Goal: Task Accomplishment & Management: Manage account settings

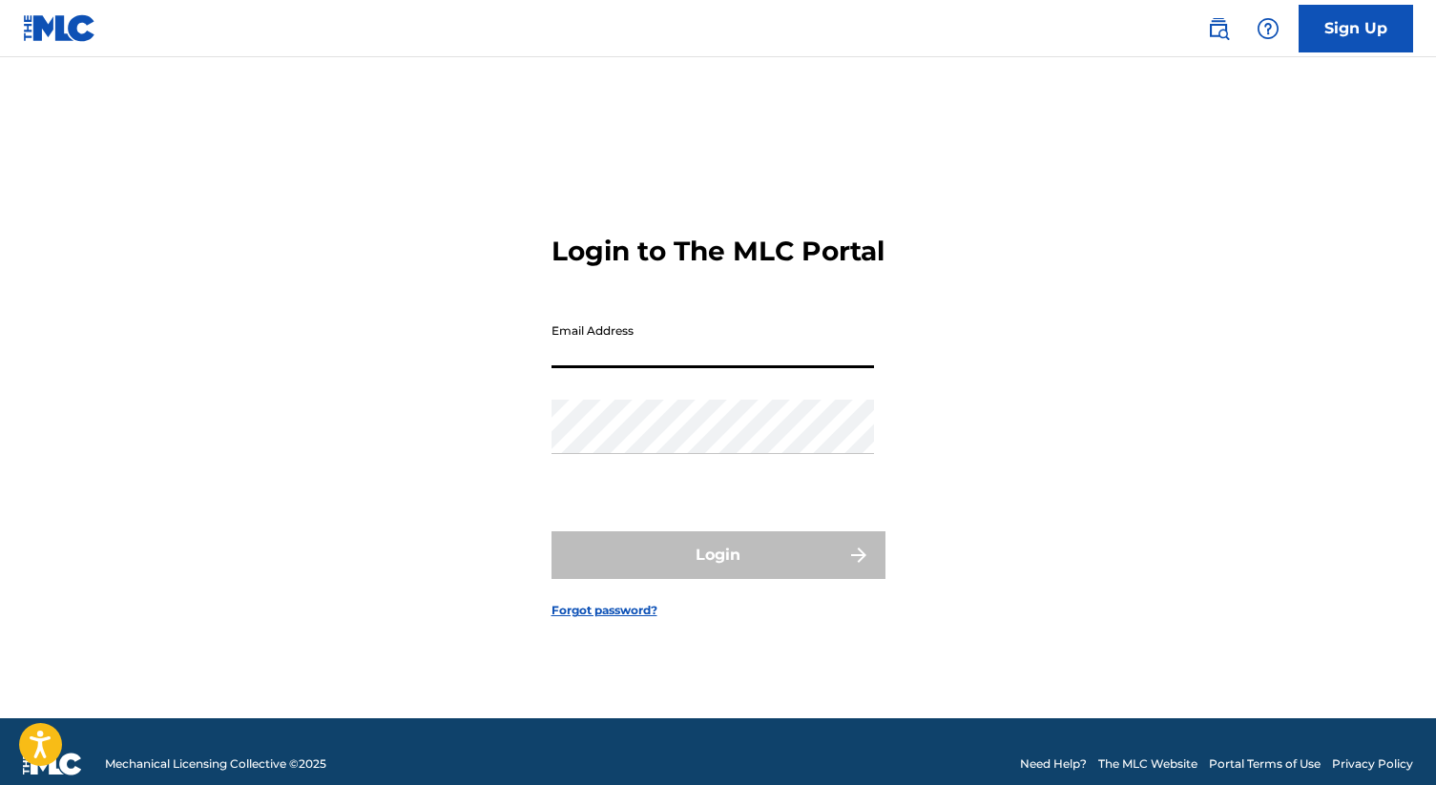
type input "[EMAIL_ADDRESS][DOMAIN_NAME]"
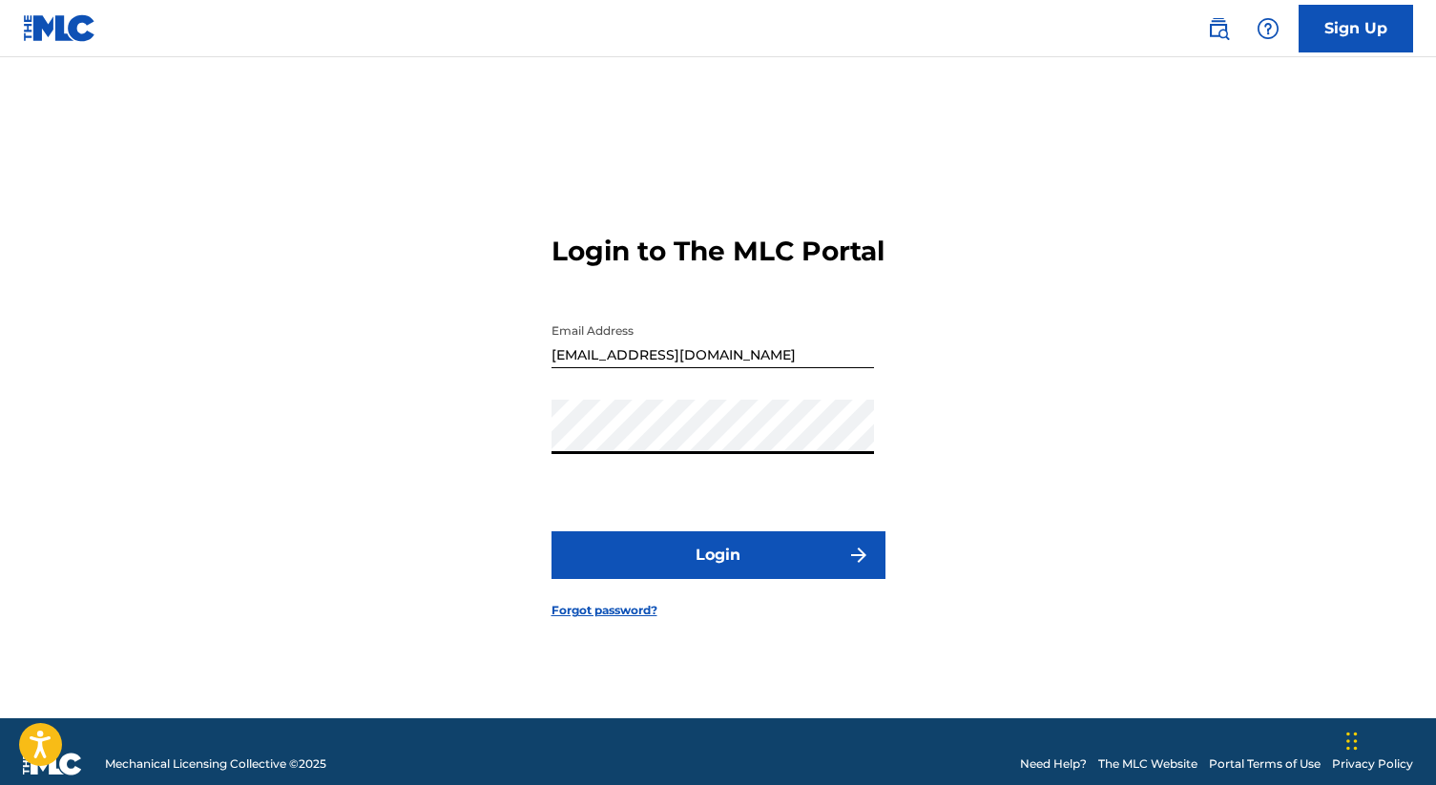
click at [730, 561] on button "Login" at bounding box center [718, 555] width 334 height 48
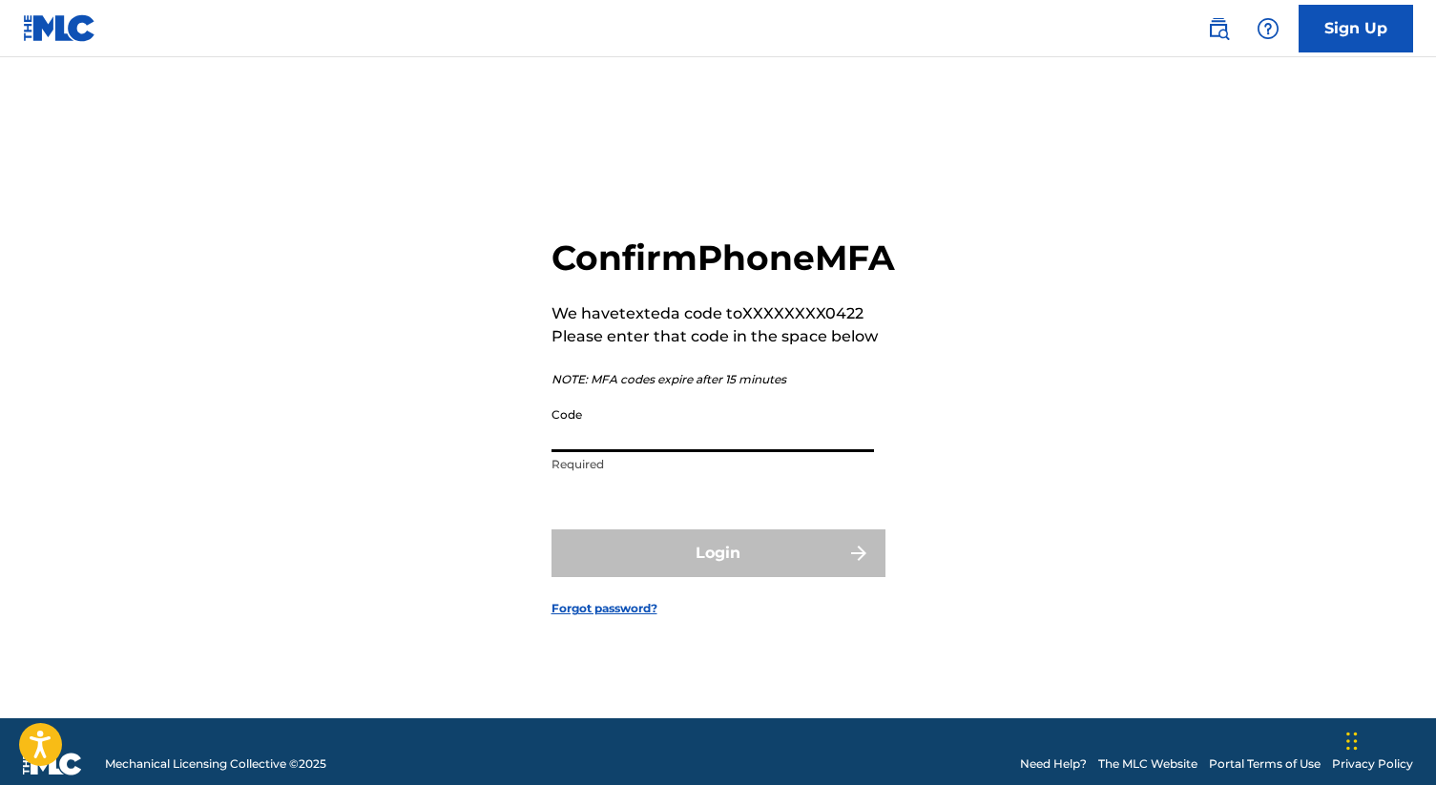
click at [677, 452] on input "Code" at bounding box center [712, 425] width 322 height 54
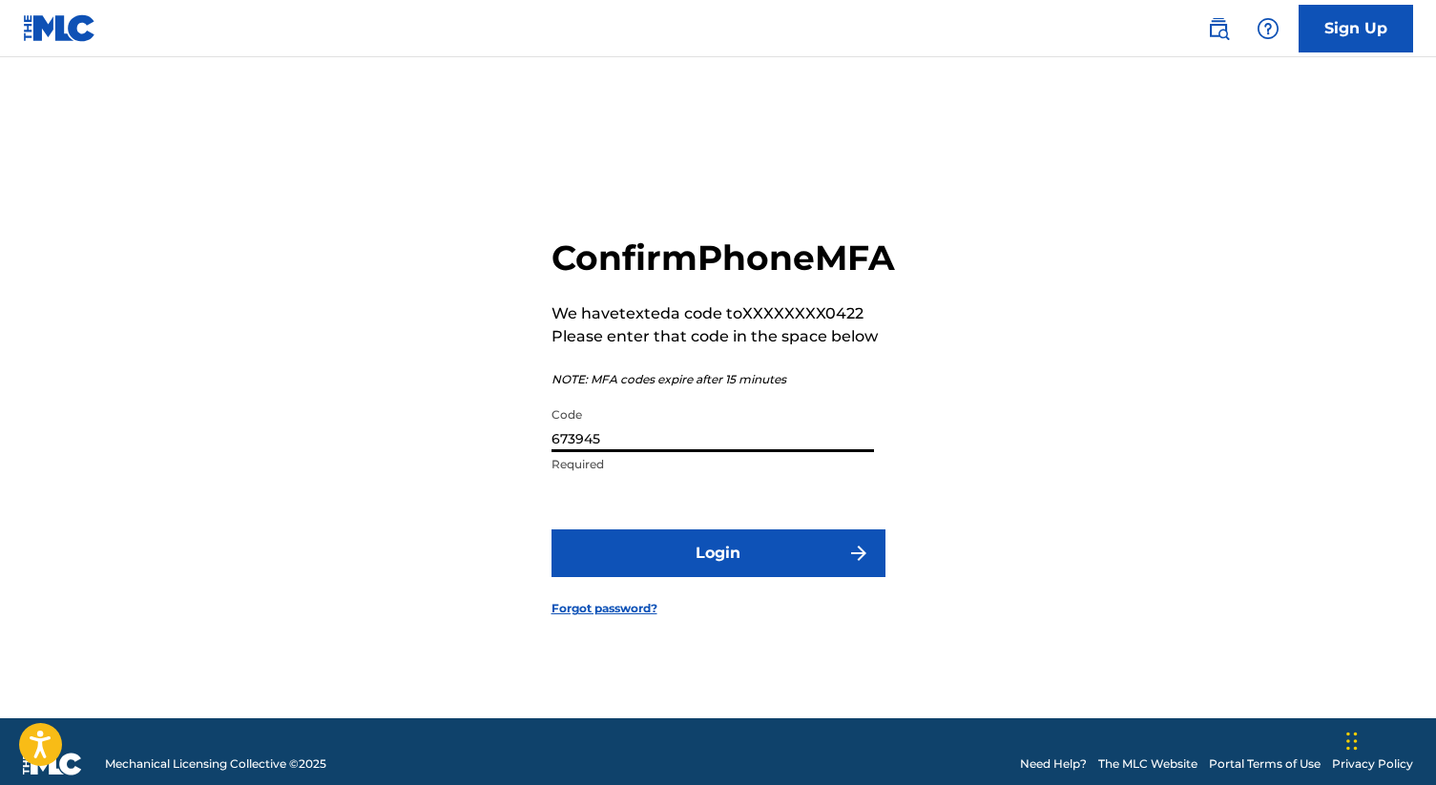
type input "673945"
click at [723, 565] on button "Login" at bounding box center [718, 553] width 334 height 48
